Goal: Task Accomplishment & Management: Manage account settings

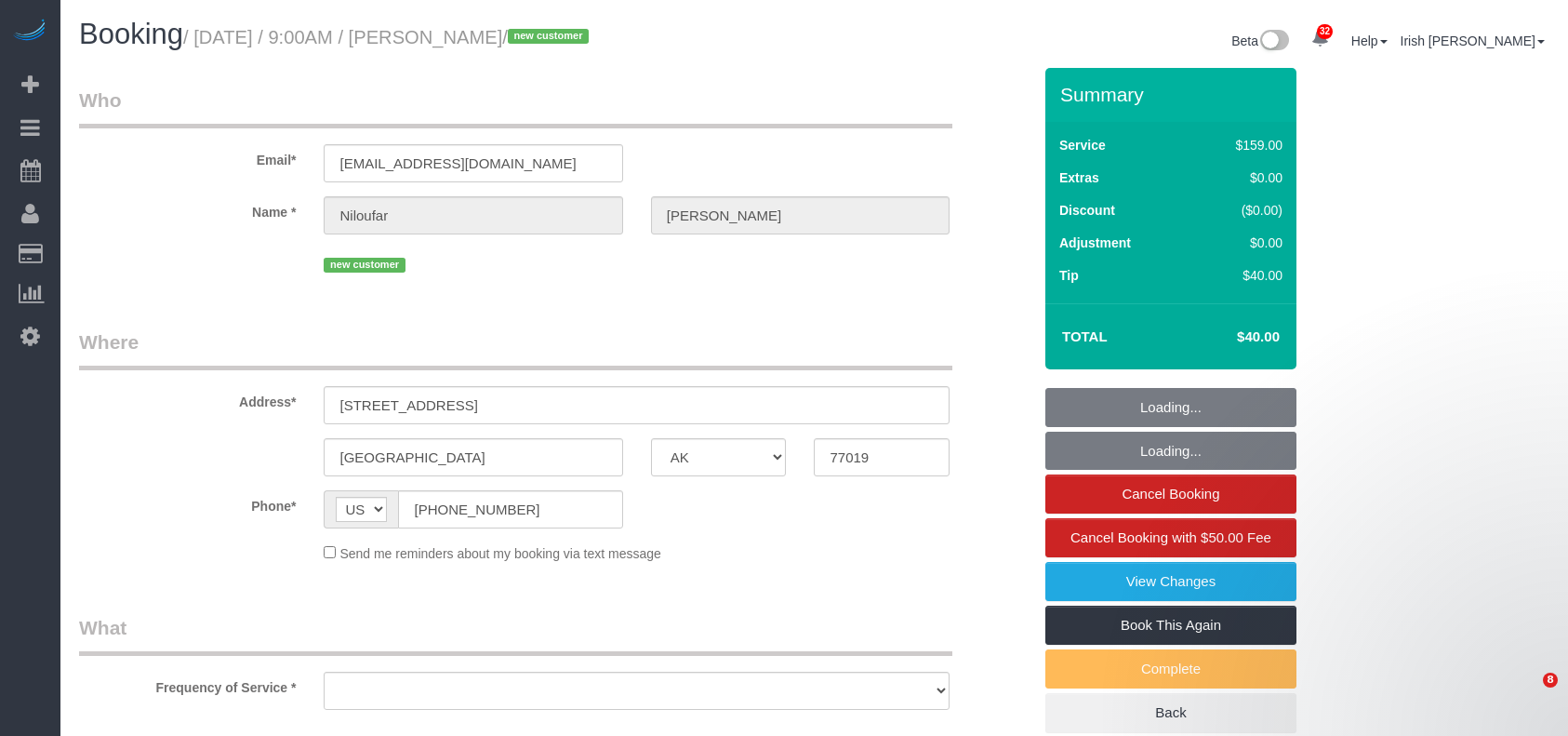
select select "[GEOGRAPHIC_DATA]"
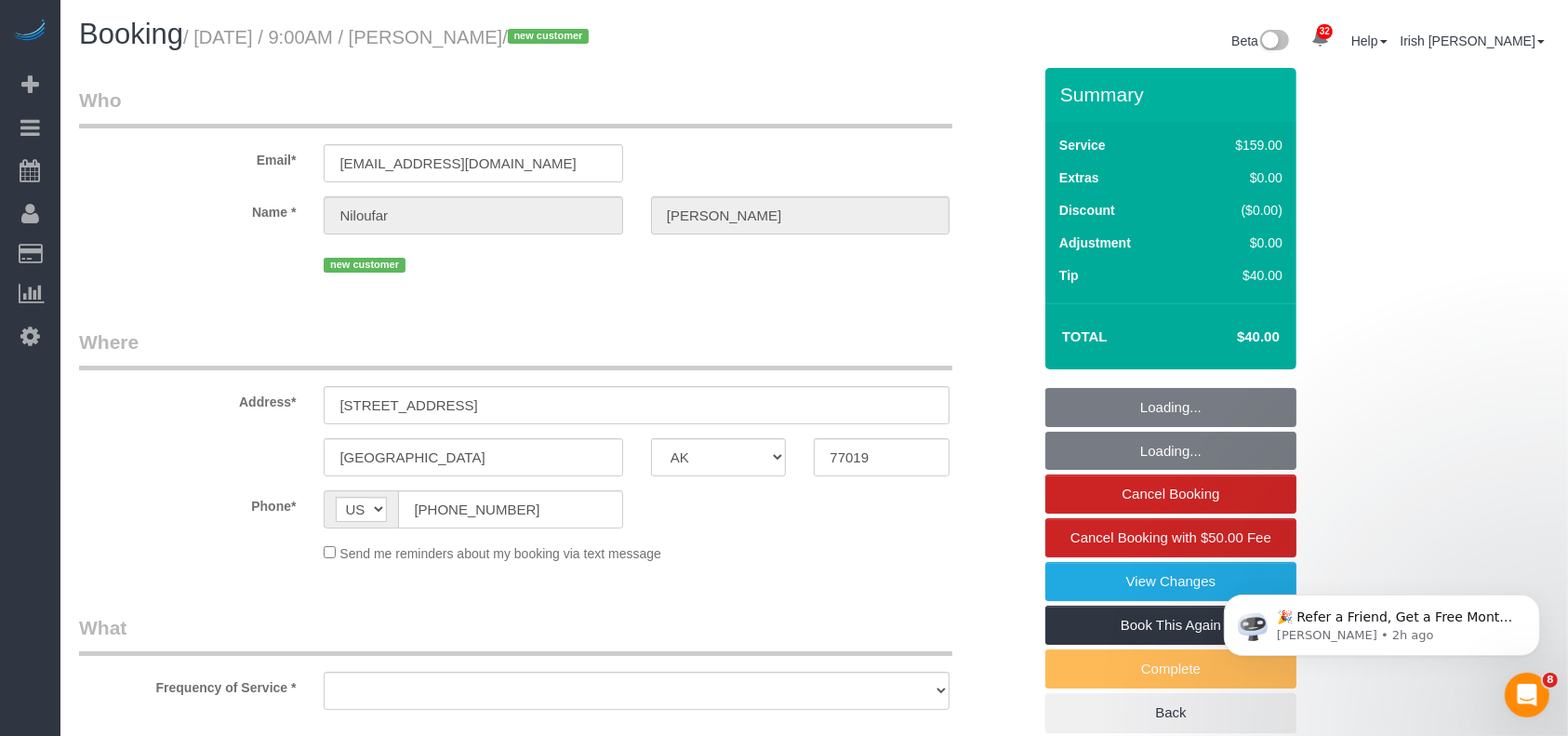
select select "object:2298"
select select "string:fspay-518bf9d0-1925-4528-babc-d5d5b657d095"
select select "object:2357"
select select "3"
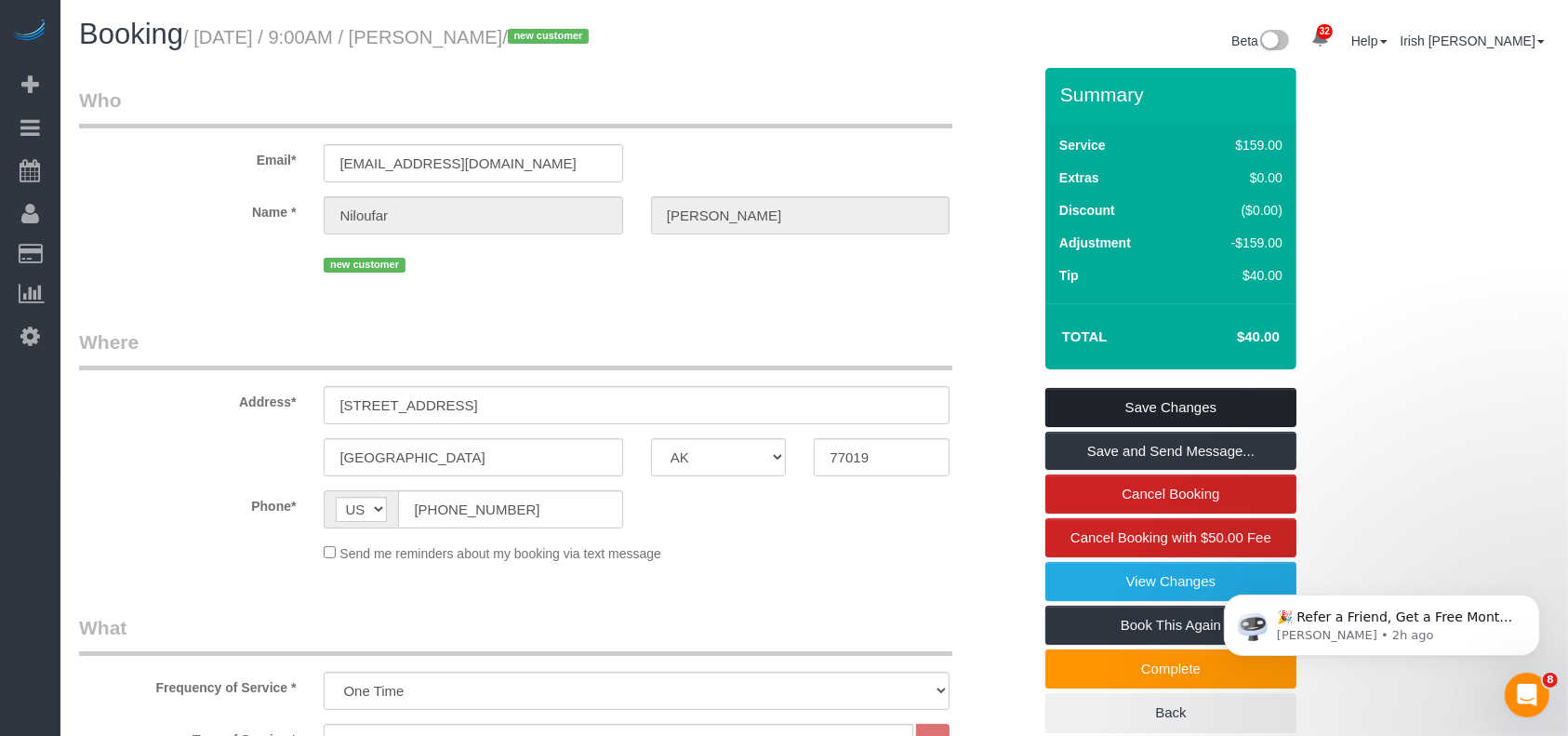
click at [1136, 398] on link "Save Changes" at bounding box center [1171, 408] width 251 height 40
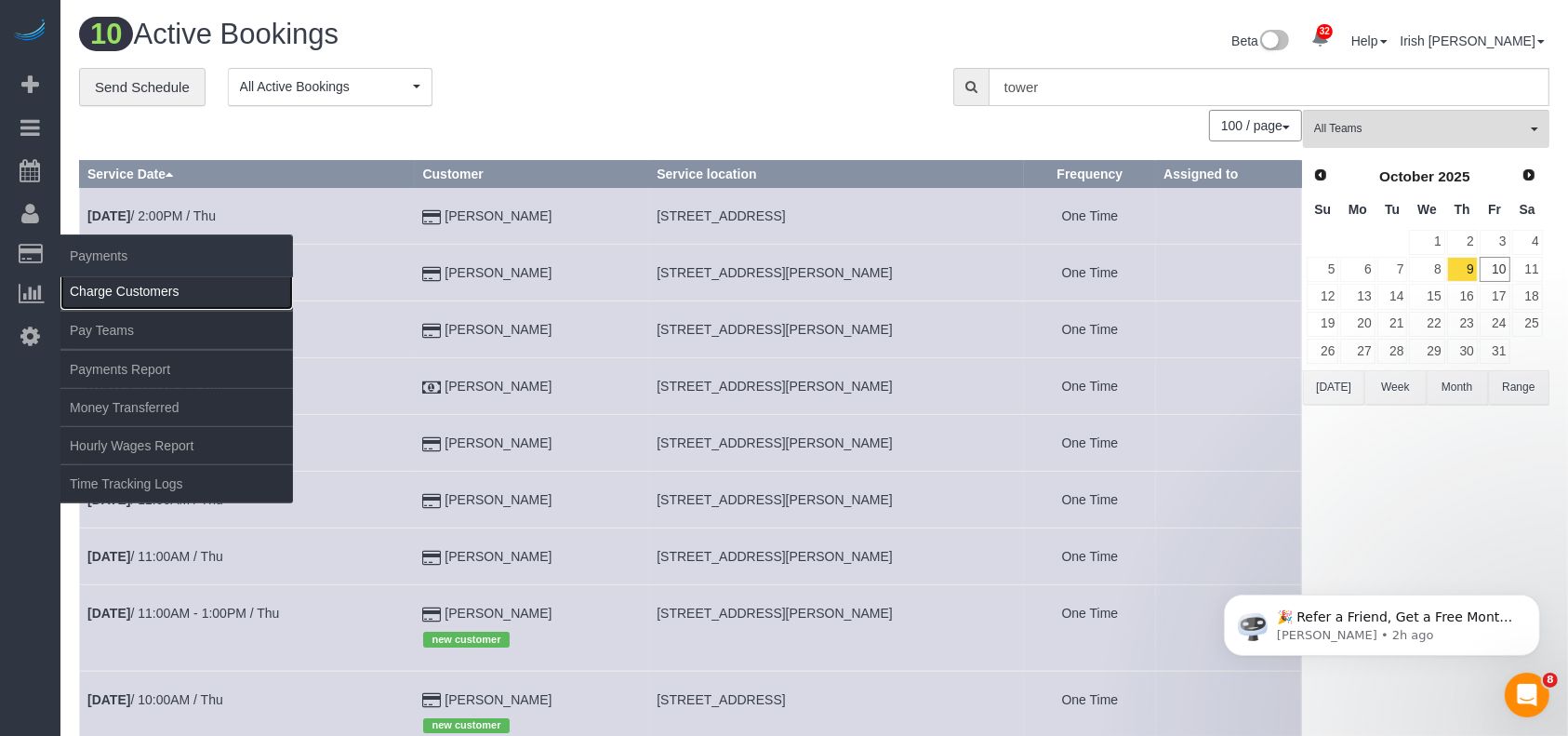
click at [104, 283] on link "Charge Customers" at bounding box center [176, 292] width 232 height 38
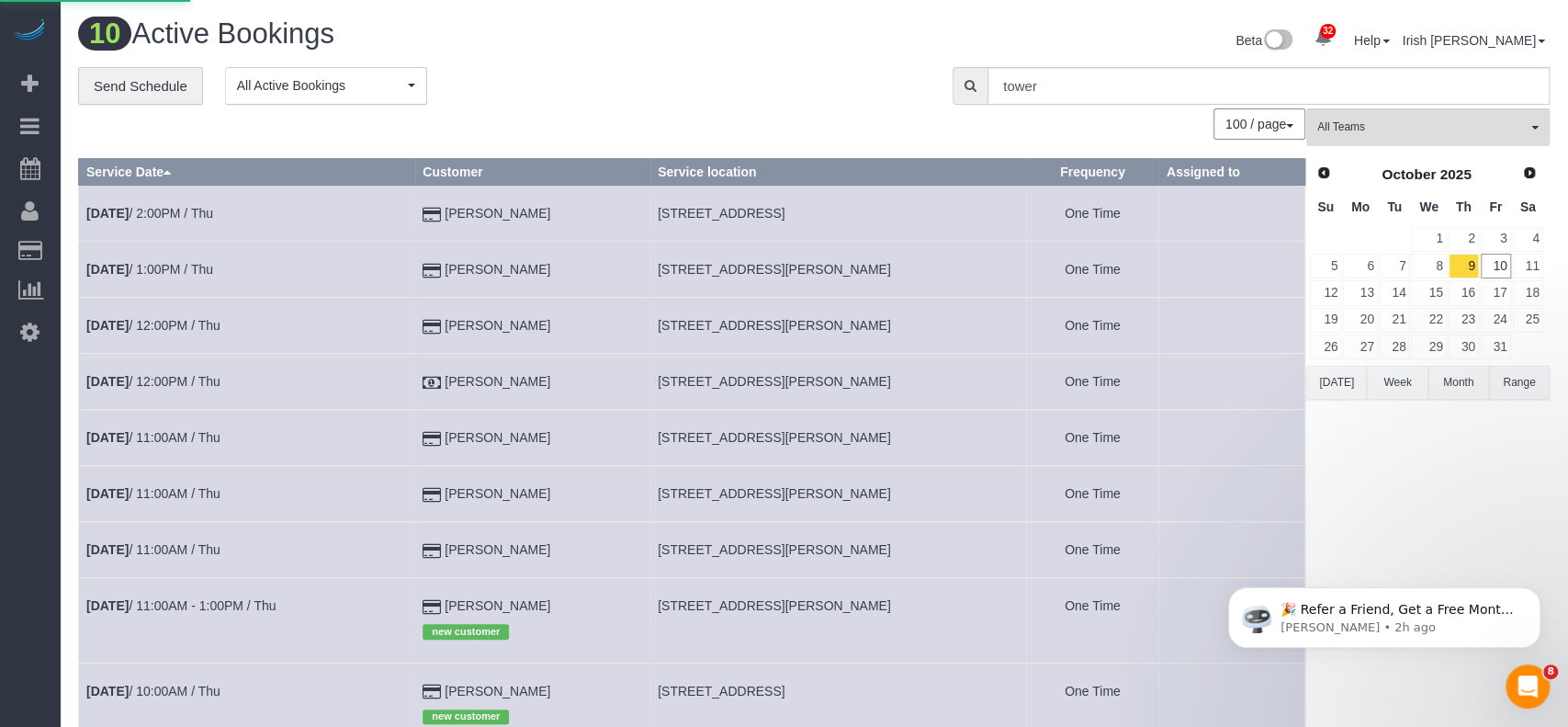
select select
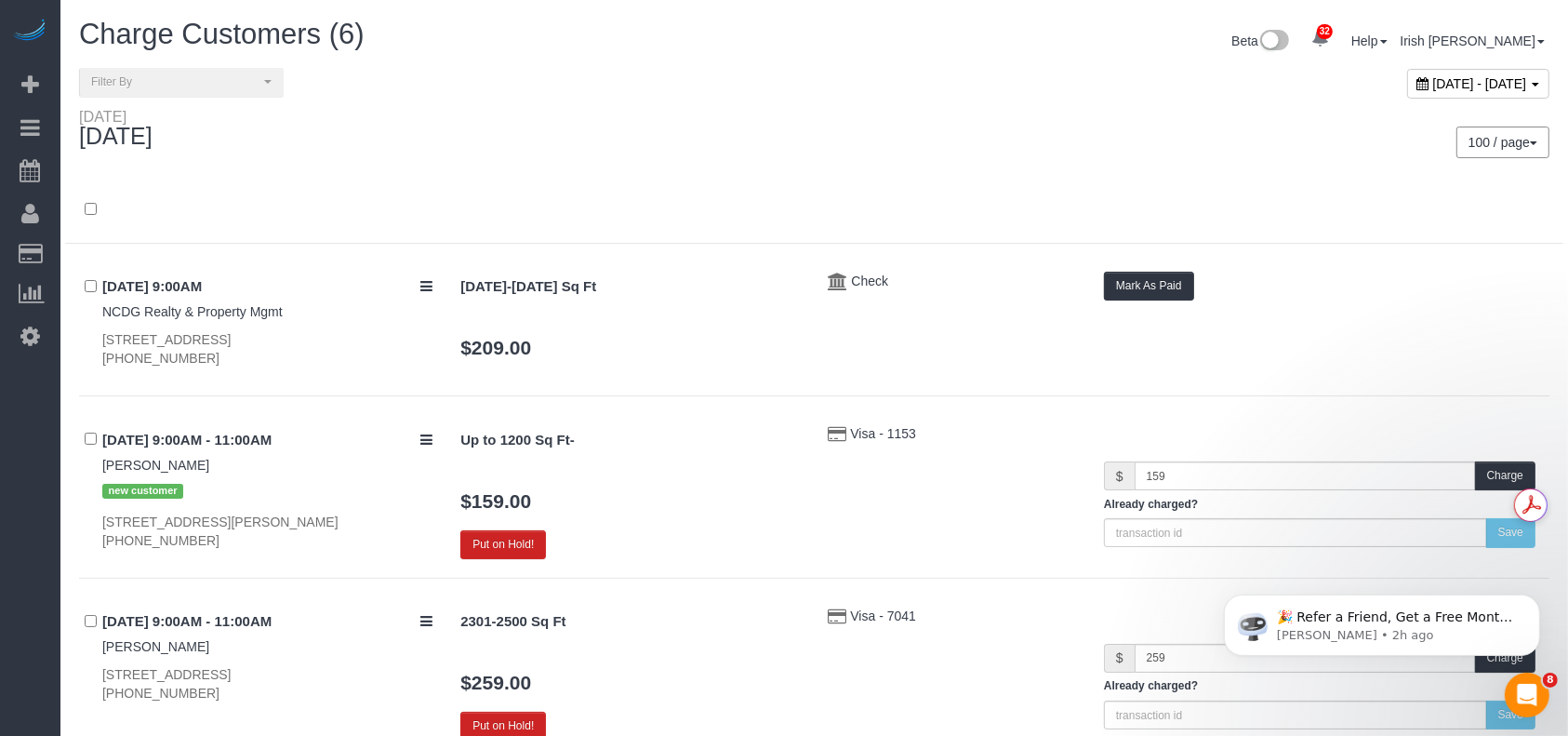
drag, startPoint x: 0, startPoint y: 683, endPoint x: 37, endPoint y: 586, distance: 103.8
click at [0, 679] on div "32 Beta Your Notifications You have 0 alerts × You have 1 to charge for [DATE] …" at bounding box center [30, 368] width 60 height 736
click at [1433, 81] on span "[DATE] - [DATE]" at bounding box center [1480, 84] width 94 height 15
type input "**********"
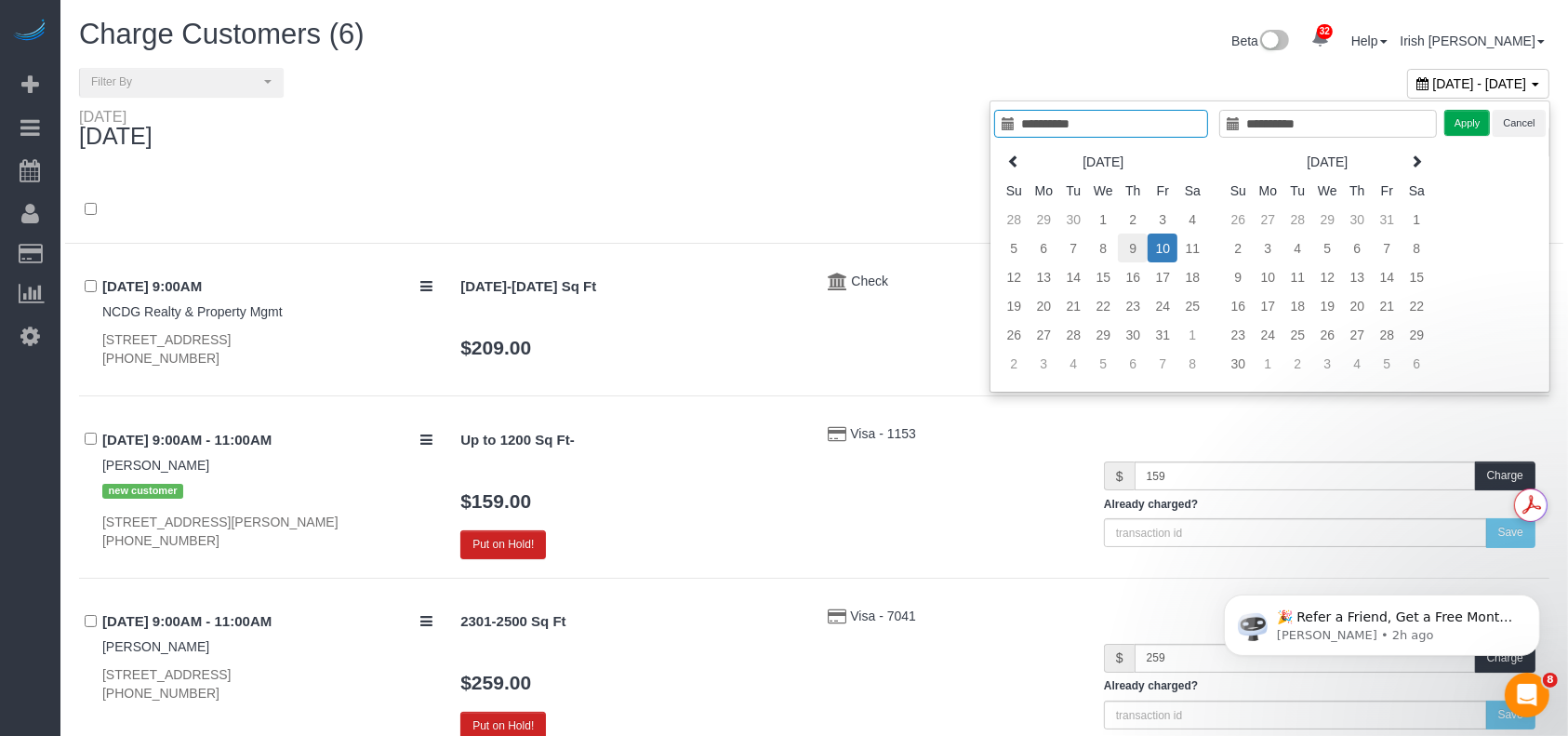
type input "**********"
click at [1137, 240] on td "9" at bounding box center [1133, 248] width 30 height 29
type input "**********"
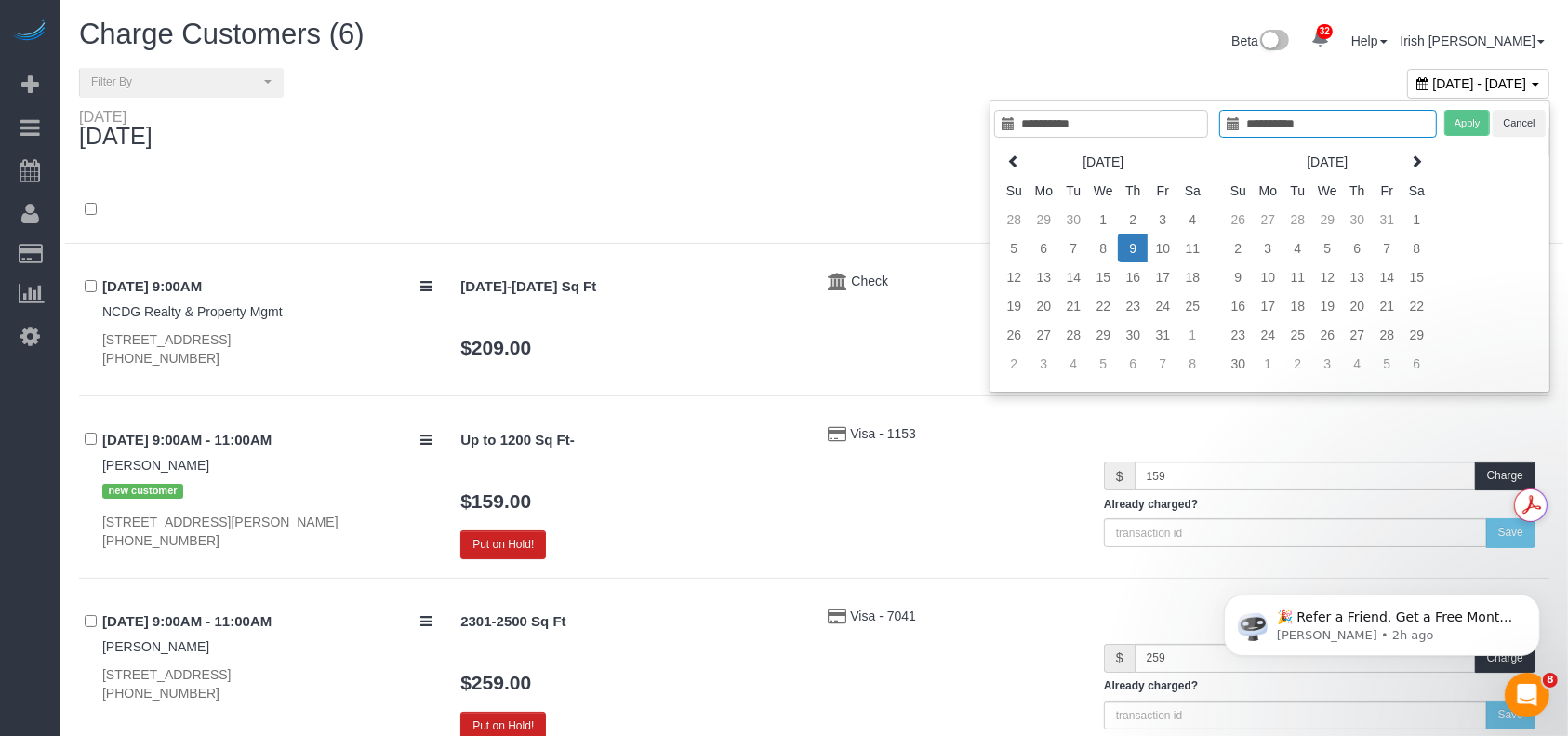
click at [1137, 240] on td "9" at bounding box center [1133, 248] width 30 height 29
type input "**********"
click at [1463, 117] on button "Apply" at bounding box center [1467, 123] width 46 height 27
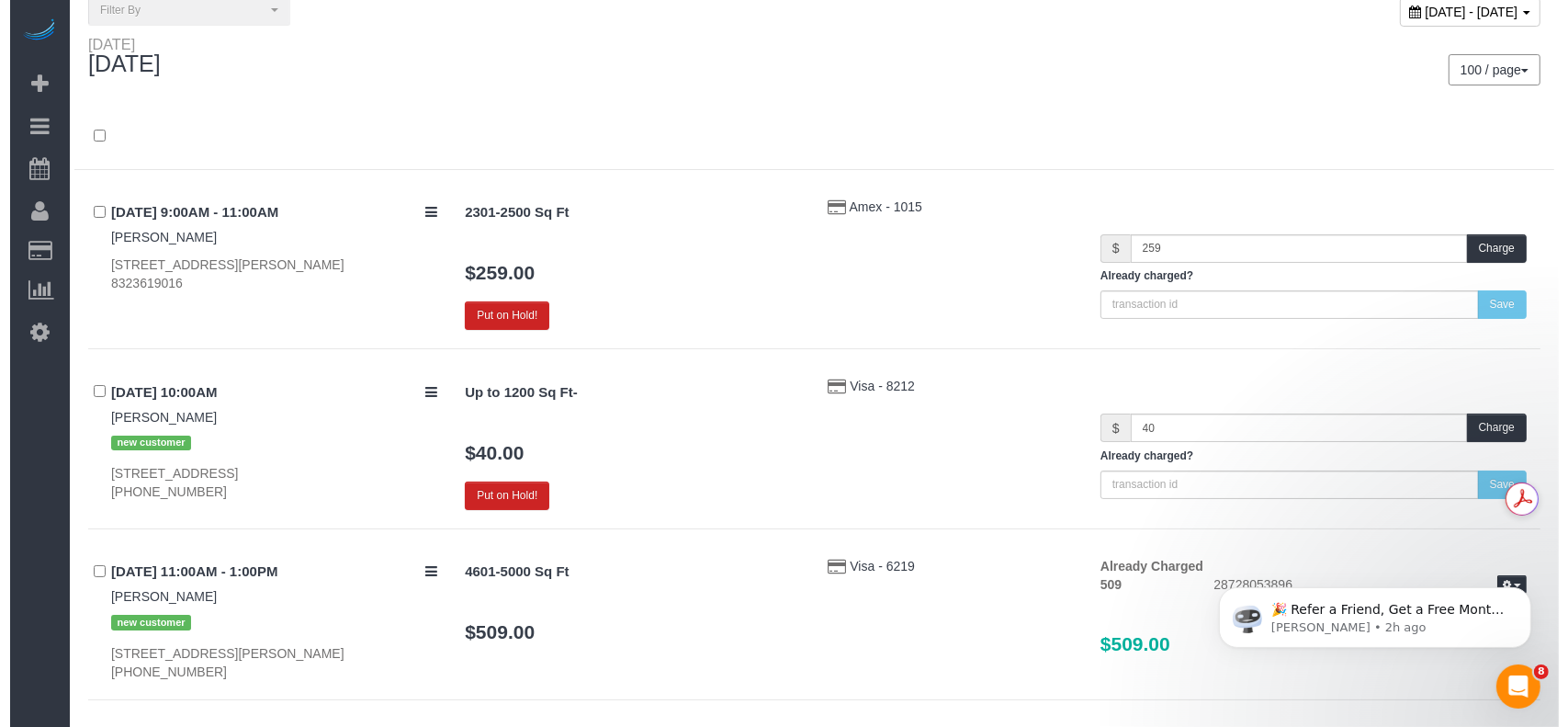
scroll to position [122, 0]
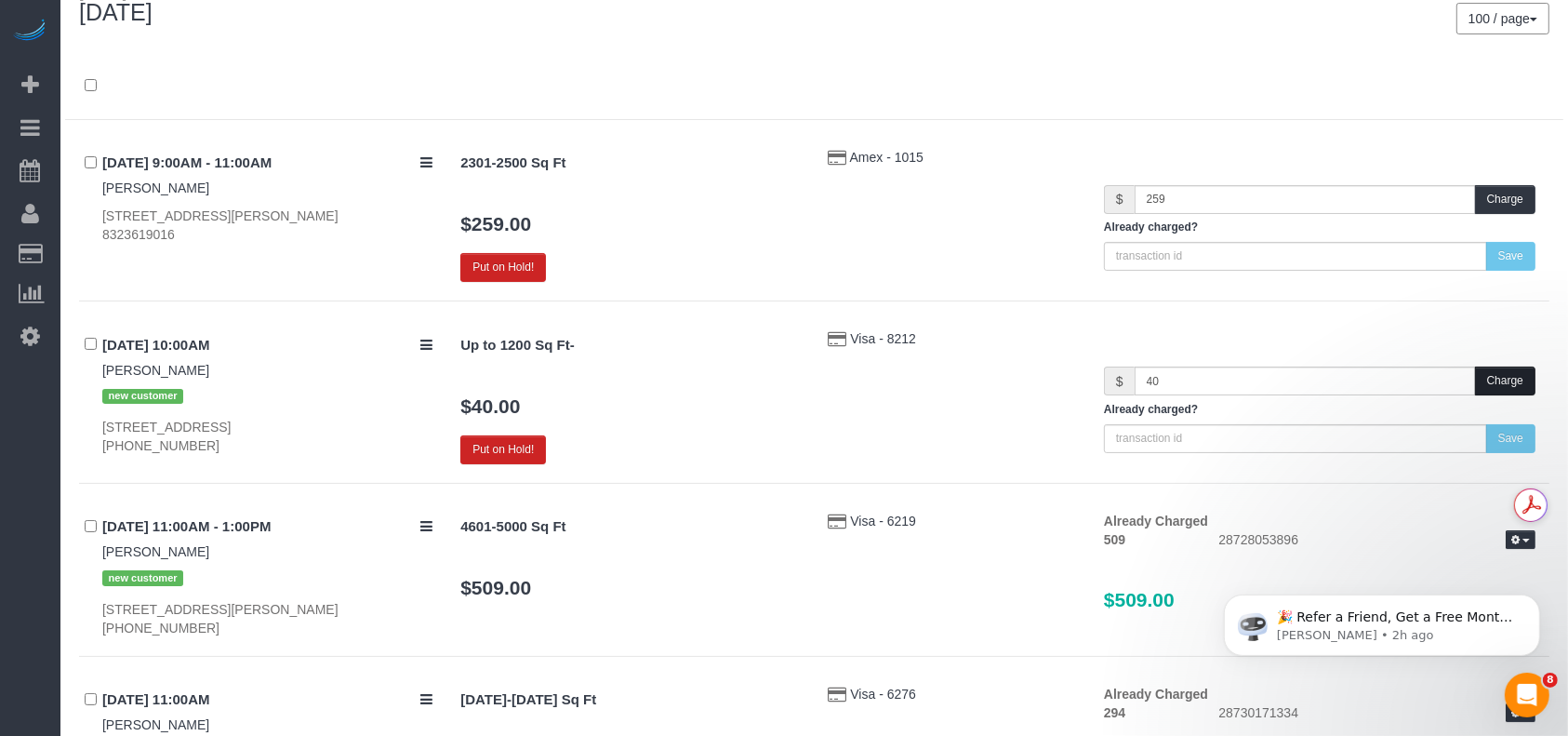
click at [1518, 375] on button "Charge" at bounding box center [1505, 380] width 60 height 29
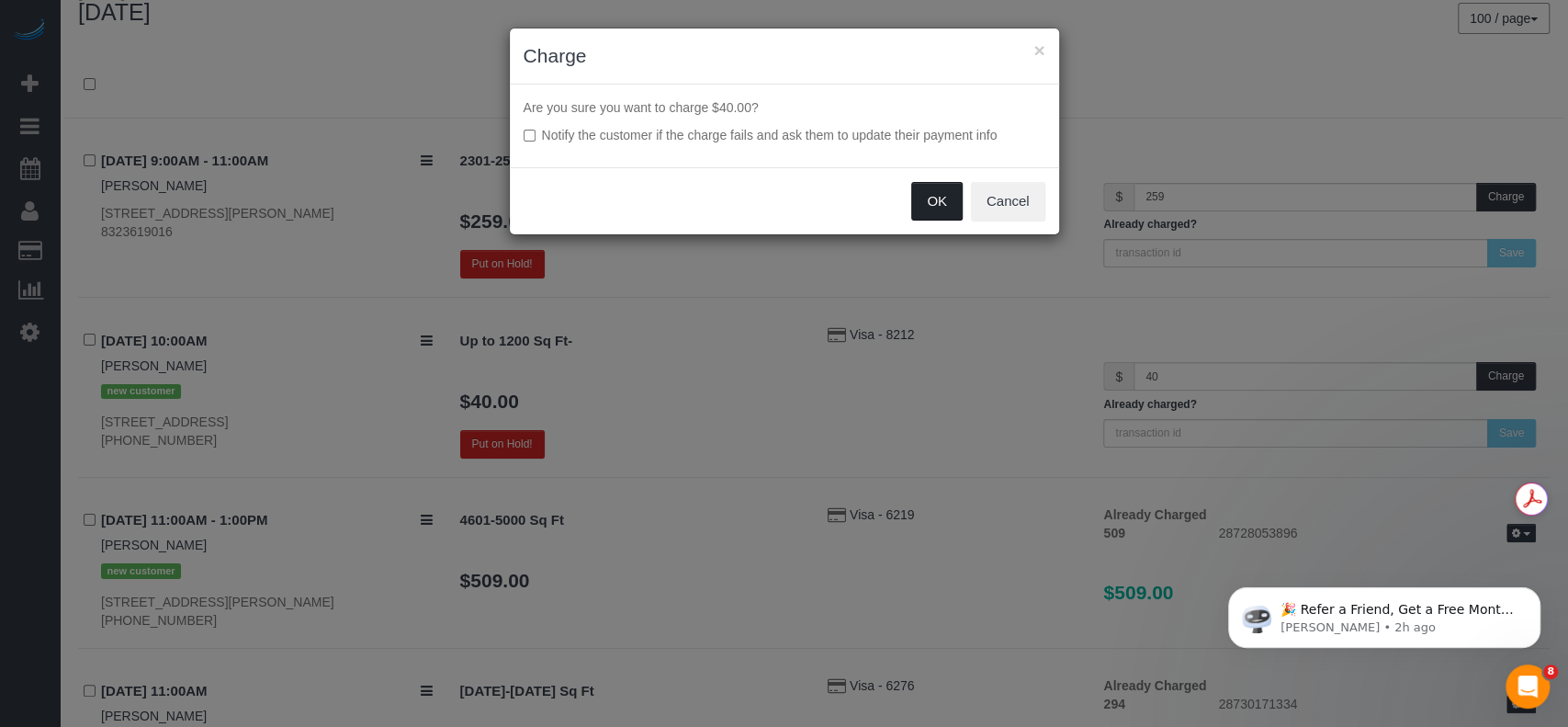
click at [933, 195] on button "OK" at bounding box center [936, 202] width 51 height 39
